Goal: Information Seeking & Learning: Learn about a topic

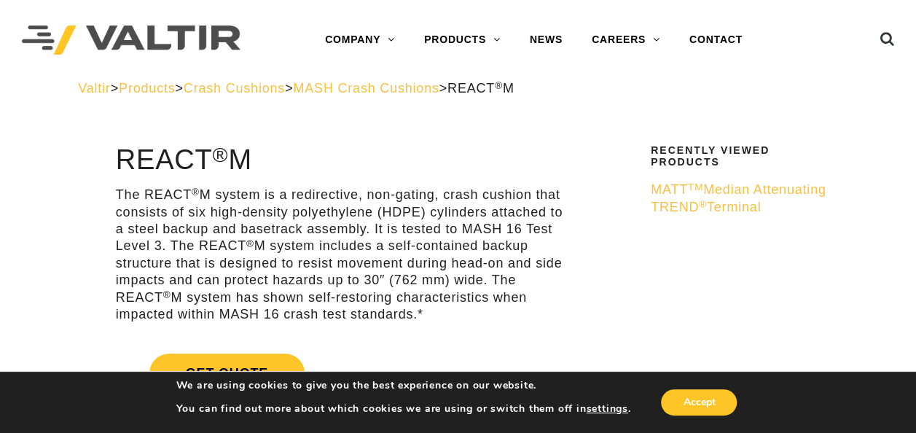
scroll to position [378, 0]
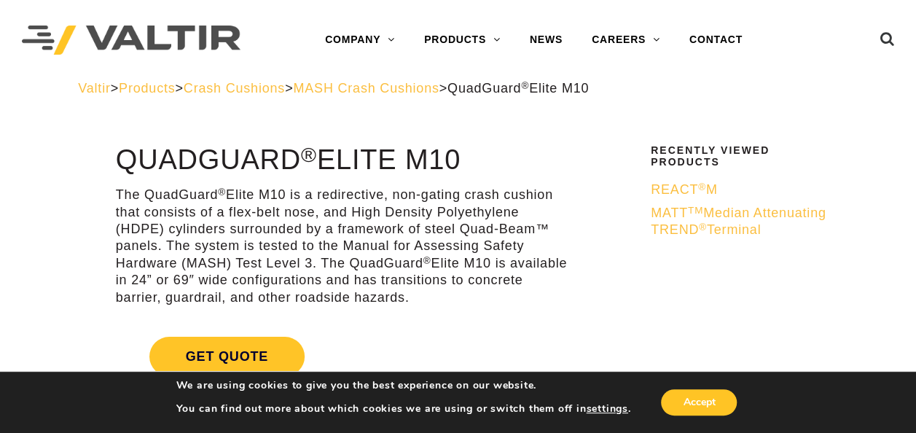
scroll to position [378, 0]
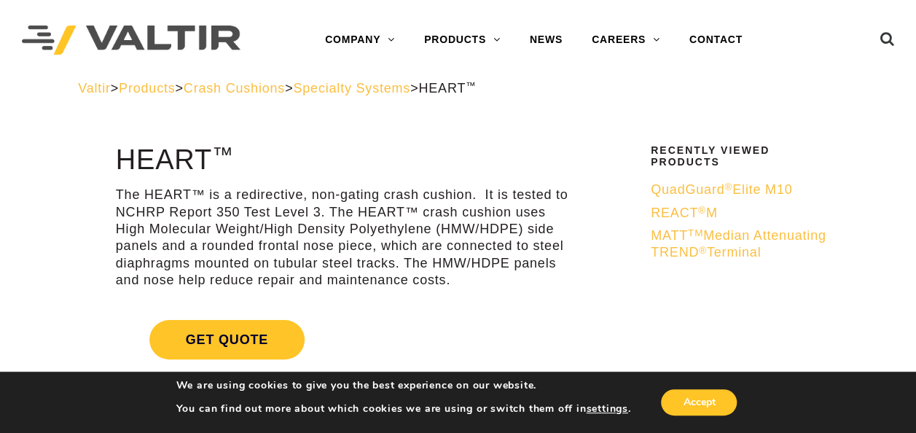
scroll to position [378, 0]
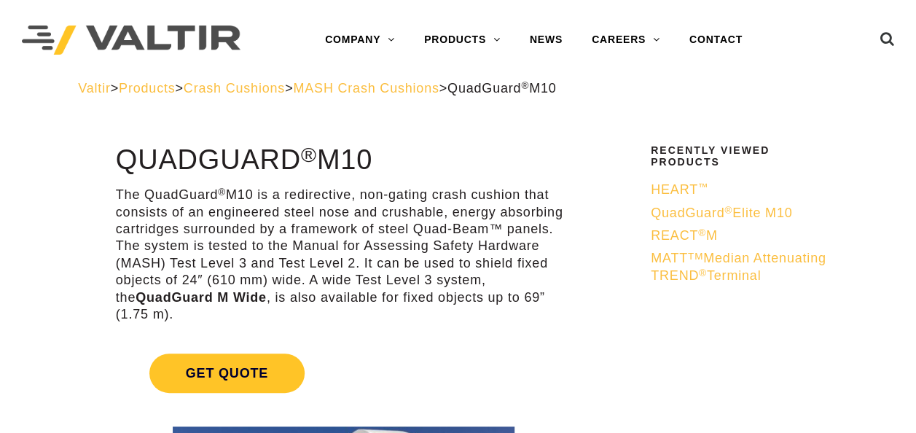
scroll to position [378, 0]
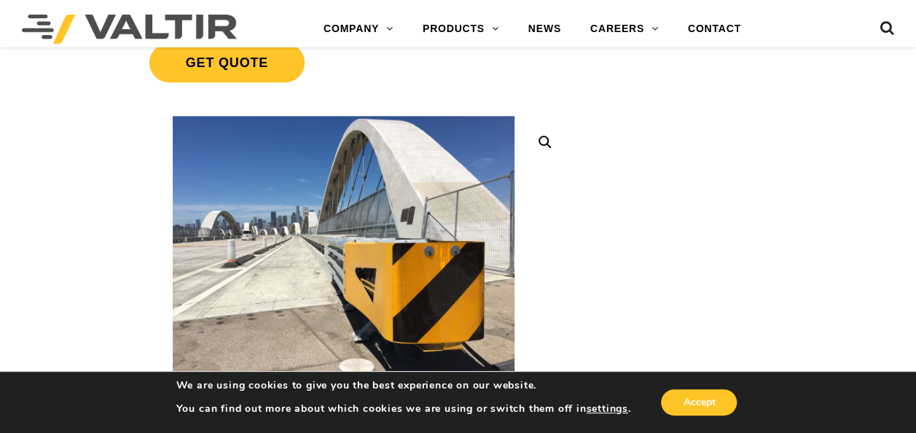
scroll to position [340, 0]
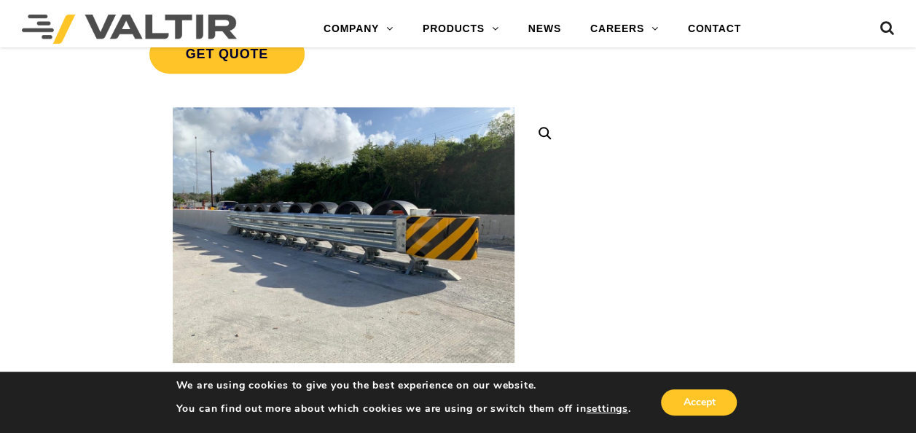
scroll to position [321, 0]
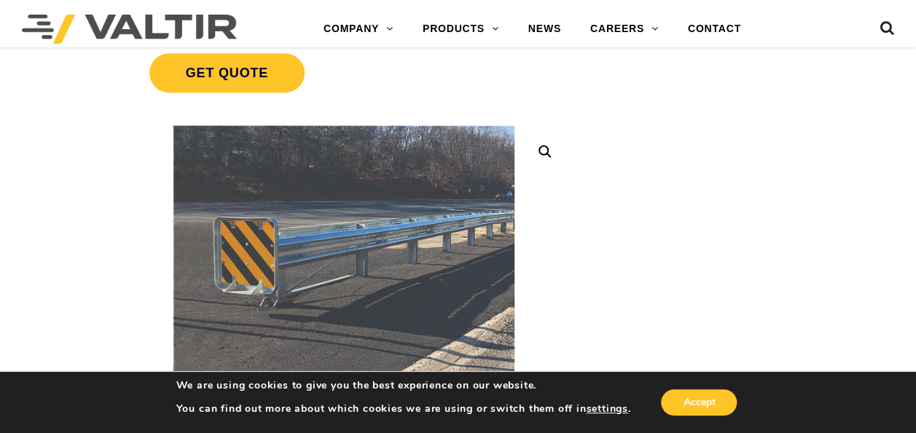
scroll to position [379, 0]
